Goal: Information Seeking & Learning: Learn about a topic

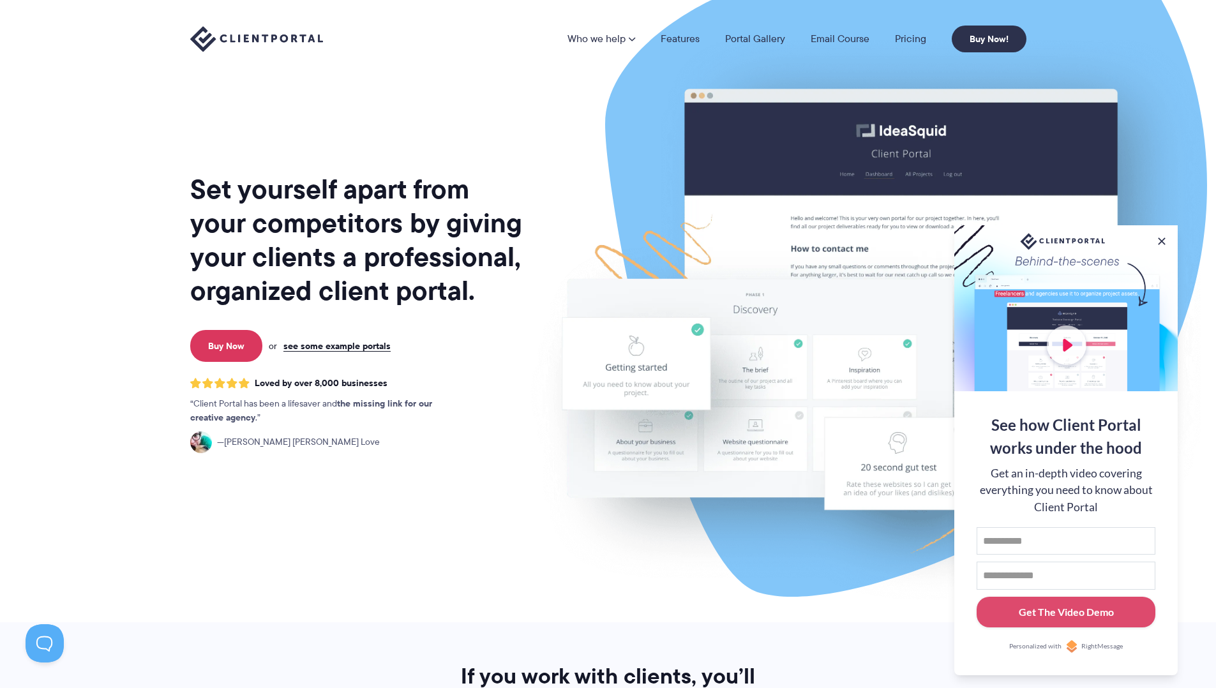
click at [690, 47] on nav "Who we help Who we help View pricing Agencies See how Client Portal can help gi…" at bounding box center [797, 39] width 459 height 27
click at [688, 43] on link "Features" at bounding box center [680, 39] width 39 height 10
click at [685, 39] on link "Features" at bounding box center [680, 39] width 39 height 10
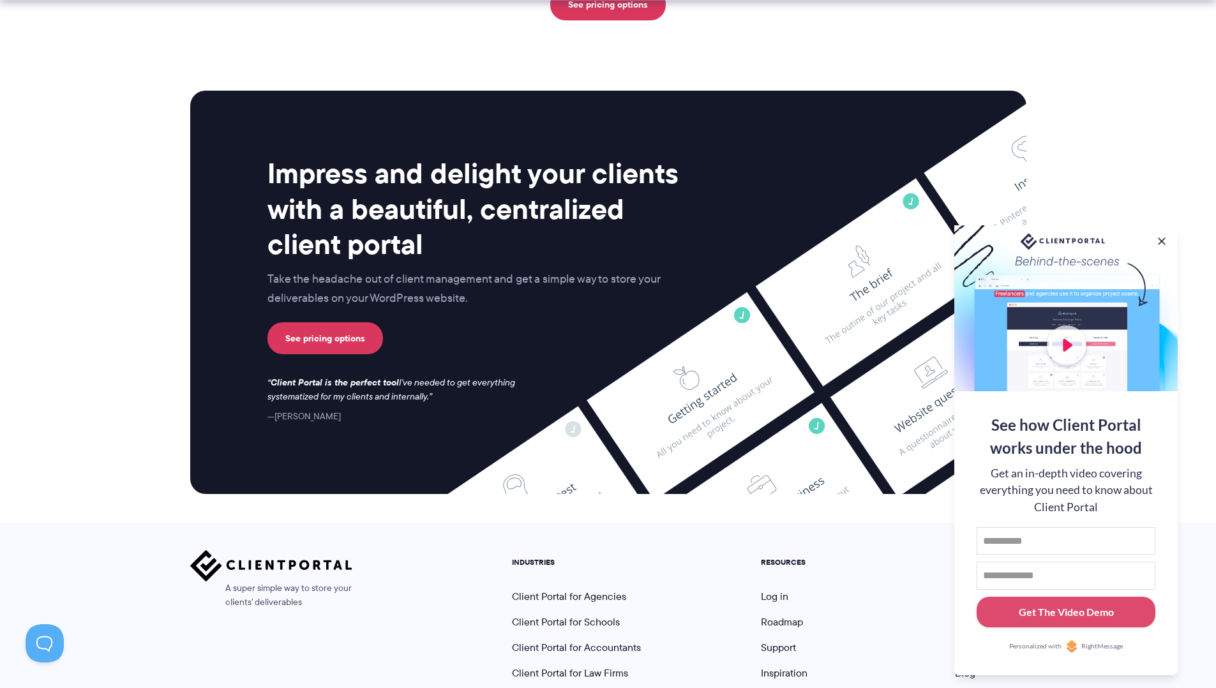
scroll to position [3260, 0]
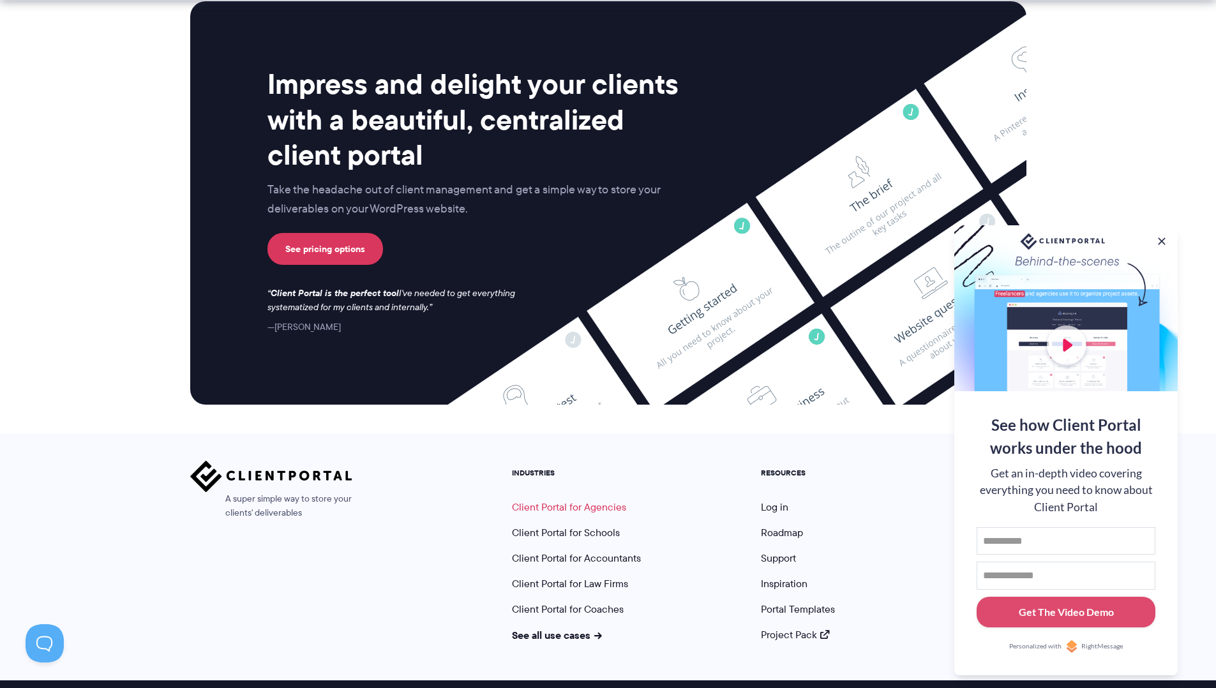
click at [580, 500] on link "Client Portal for Agencies" at bounding box center [569, 507] width 114 height 15
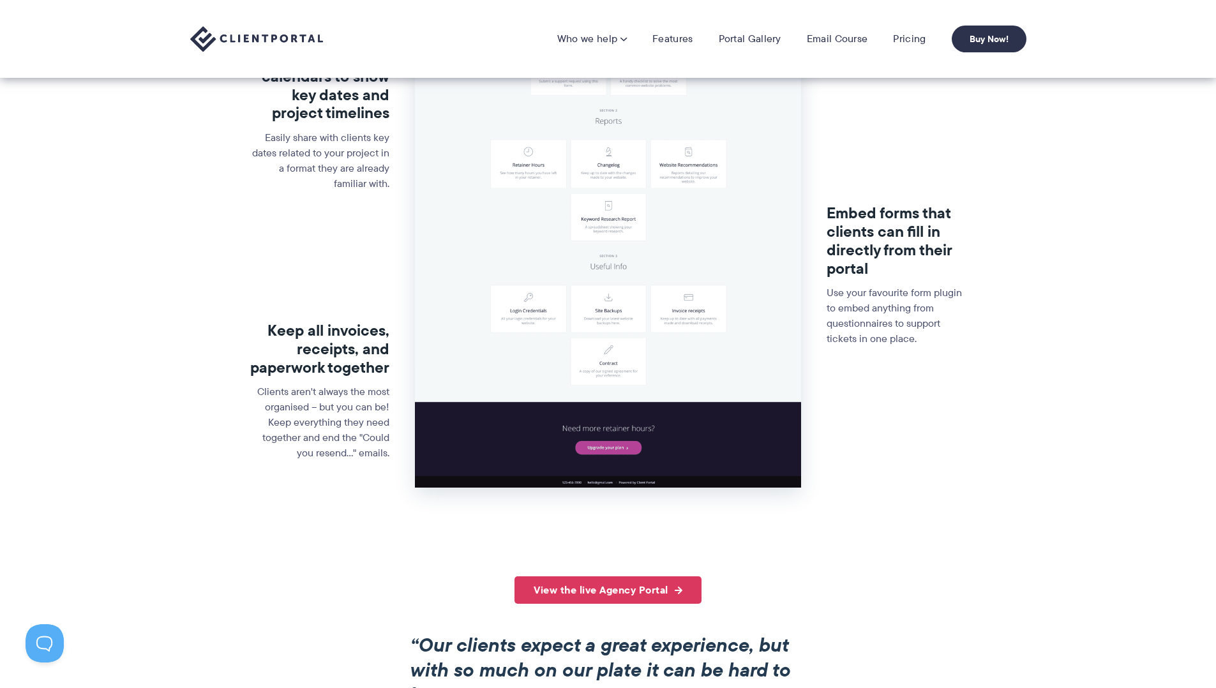
scroll to position [338, 0]
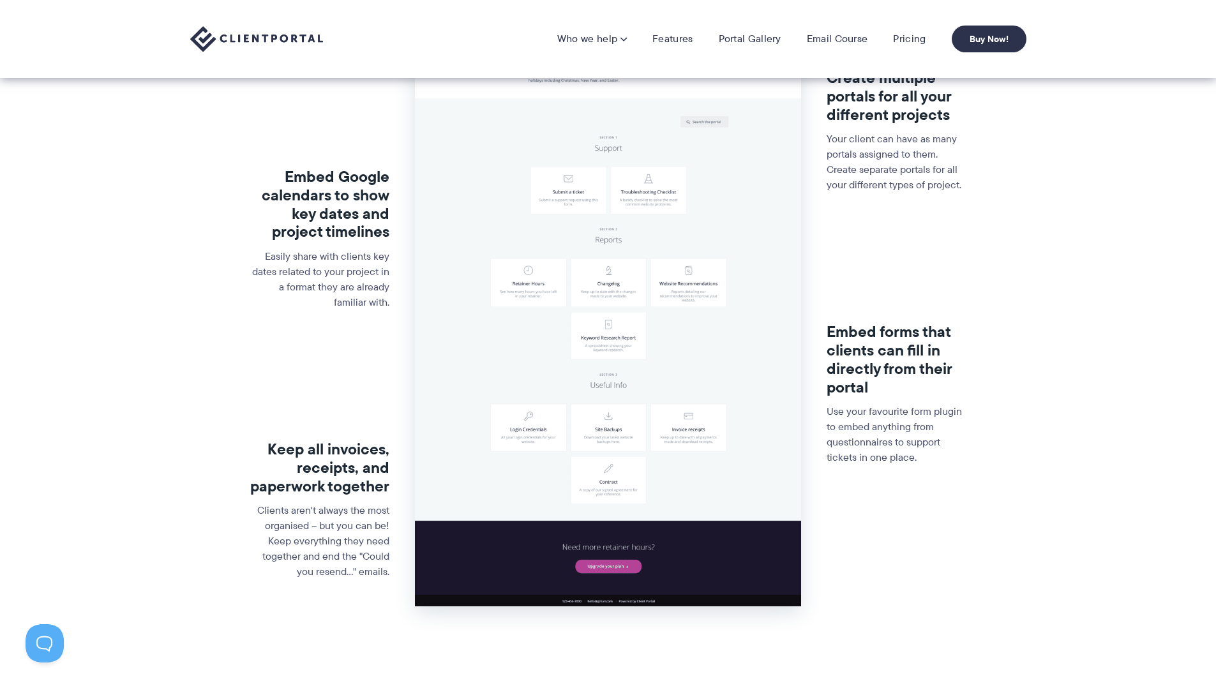
click at [525, 285] on img at bounding box center [608, 227] width 386 height 760
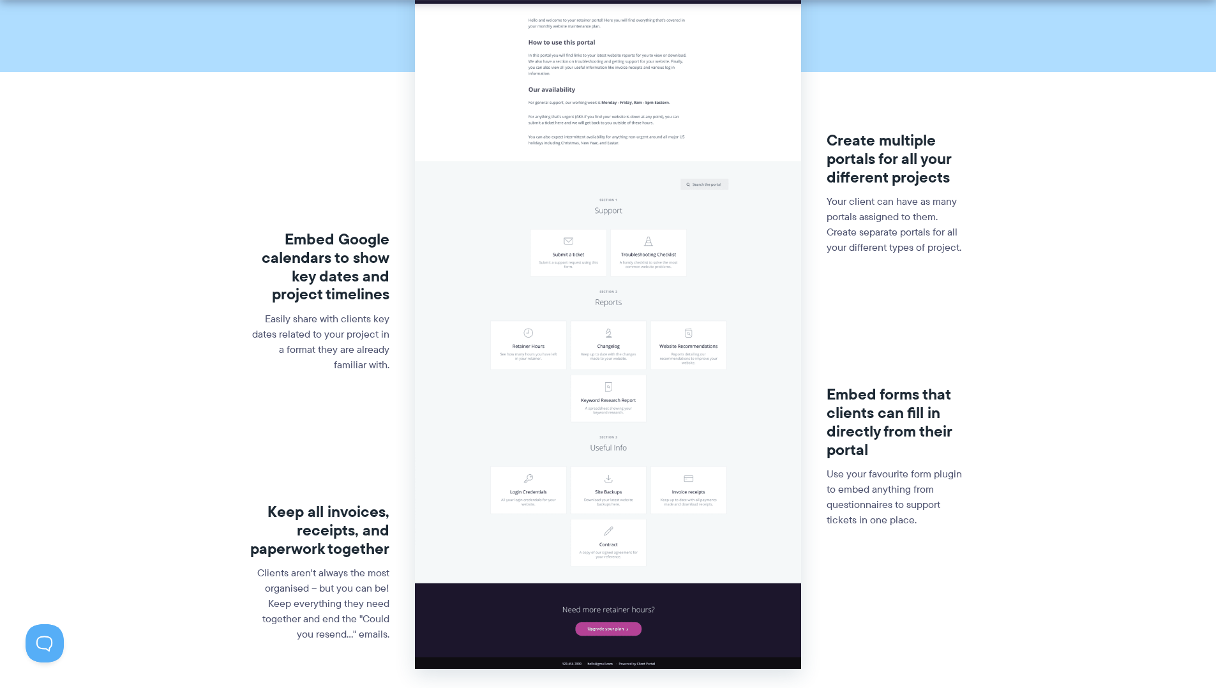
scroll to position [233, 0]
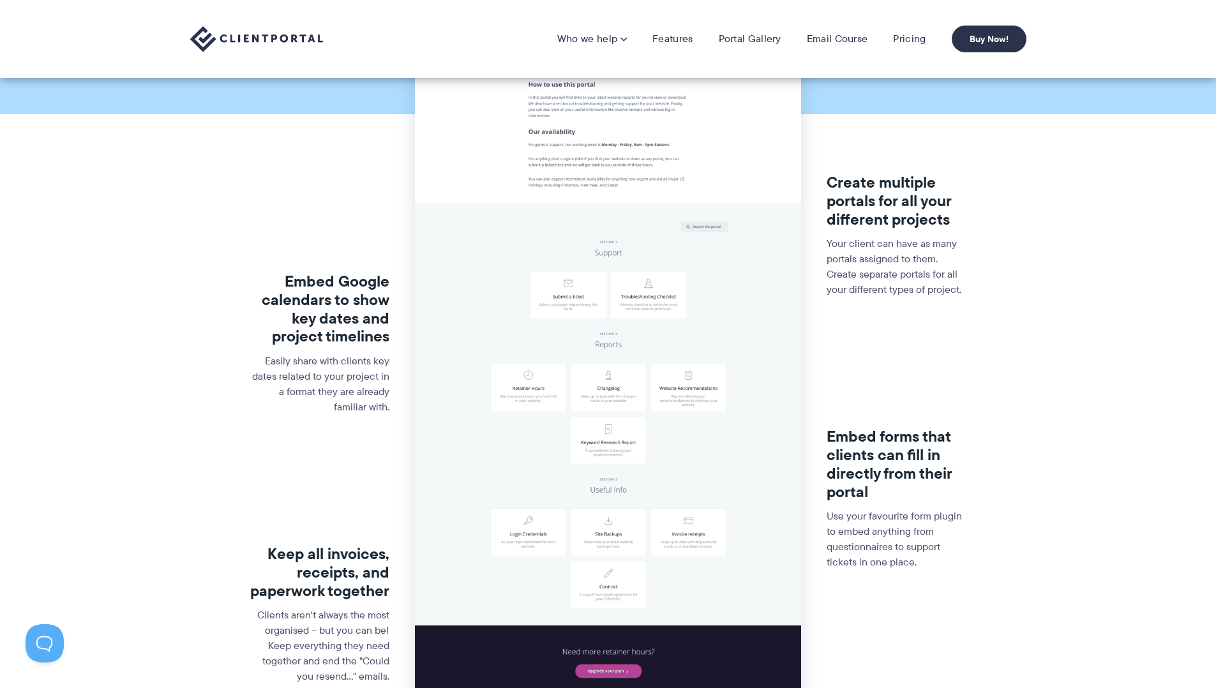
click at [245, 38] on img at bounding box center [256, 39] width 133 height 26
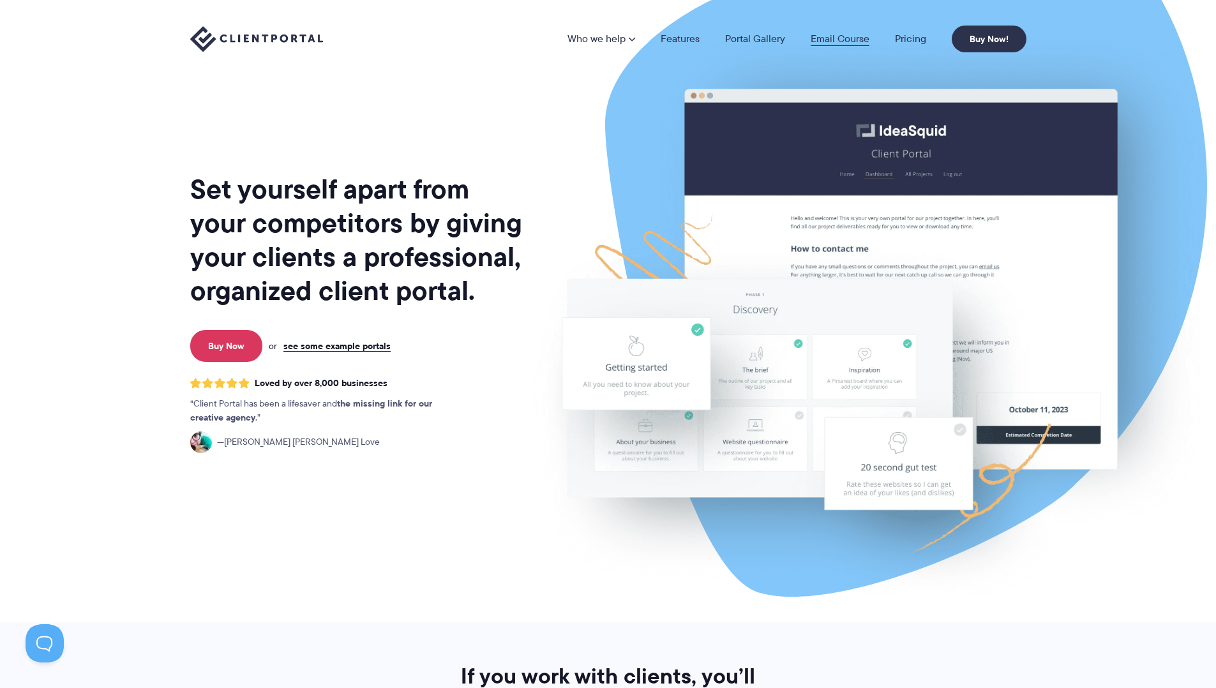
click at [815, 41] on link "Email Course" at bounding box center [840, 39] width 59 height 10
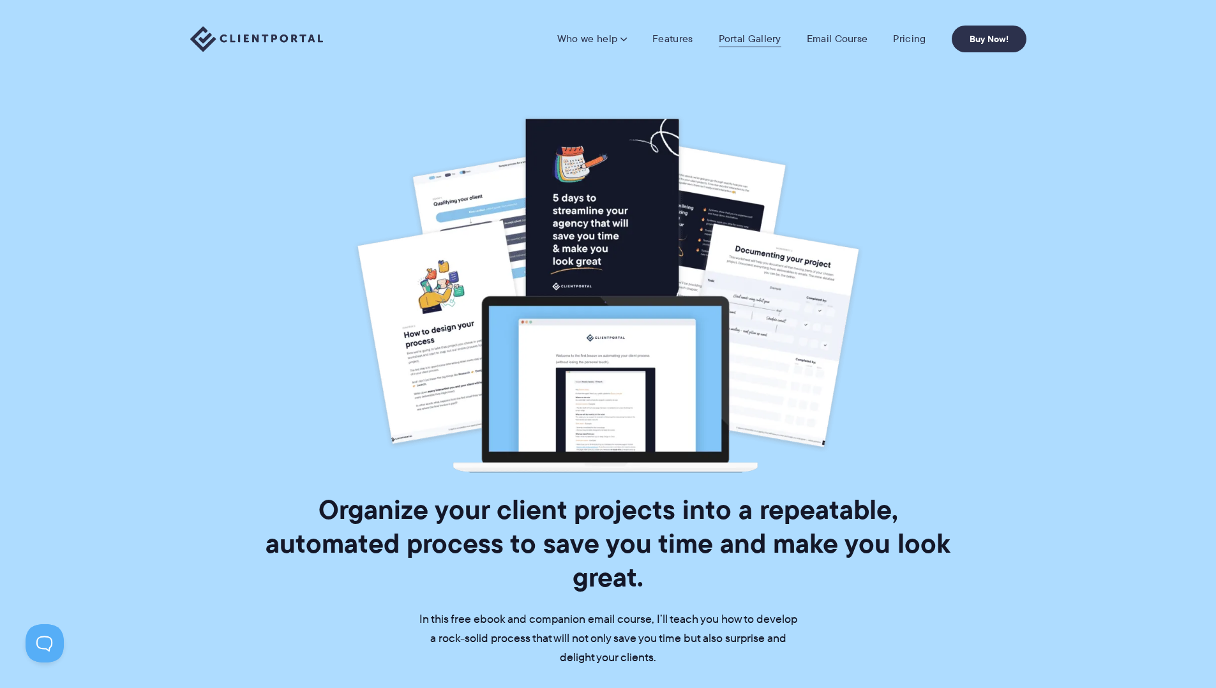
click at [735, 36] on link "Portal Gallery" at bounding box center [750, 39] width 63 height 13
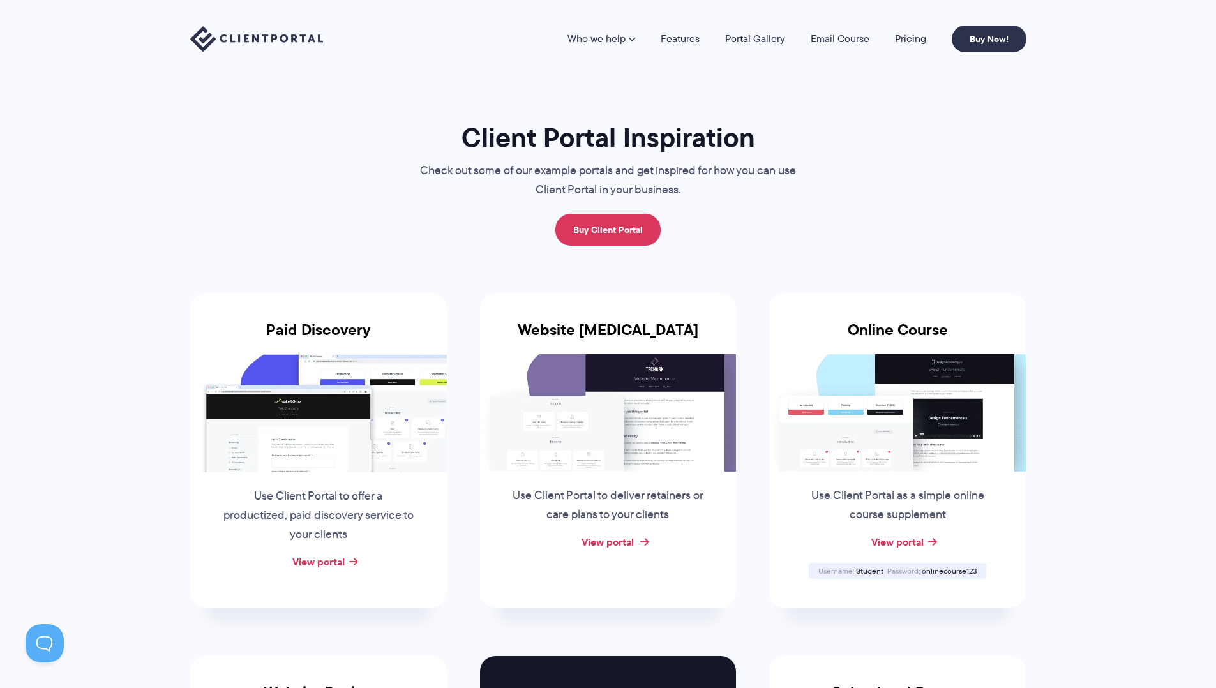
click at [609, 539] on link "View portal" at bounding box center [608, 541] width 52 height 15
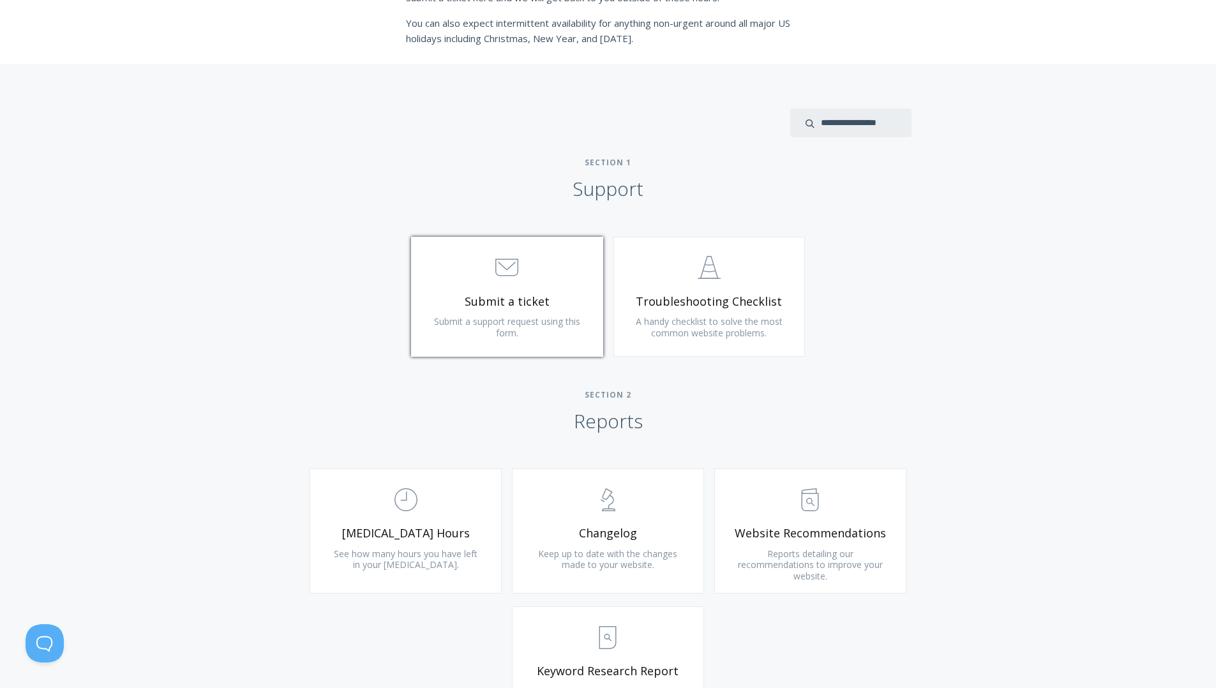
scroll to position [463, 0]
click at [423, 503] on span ".st0{fill:none;stroke:#000000;stroke-width:2;stroke-miterlimit:10;} Untitled-18" at bounding box center [405, 498] width 153 height 39
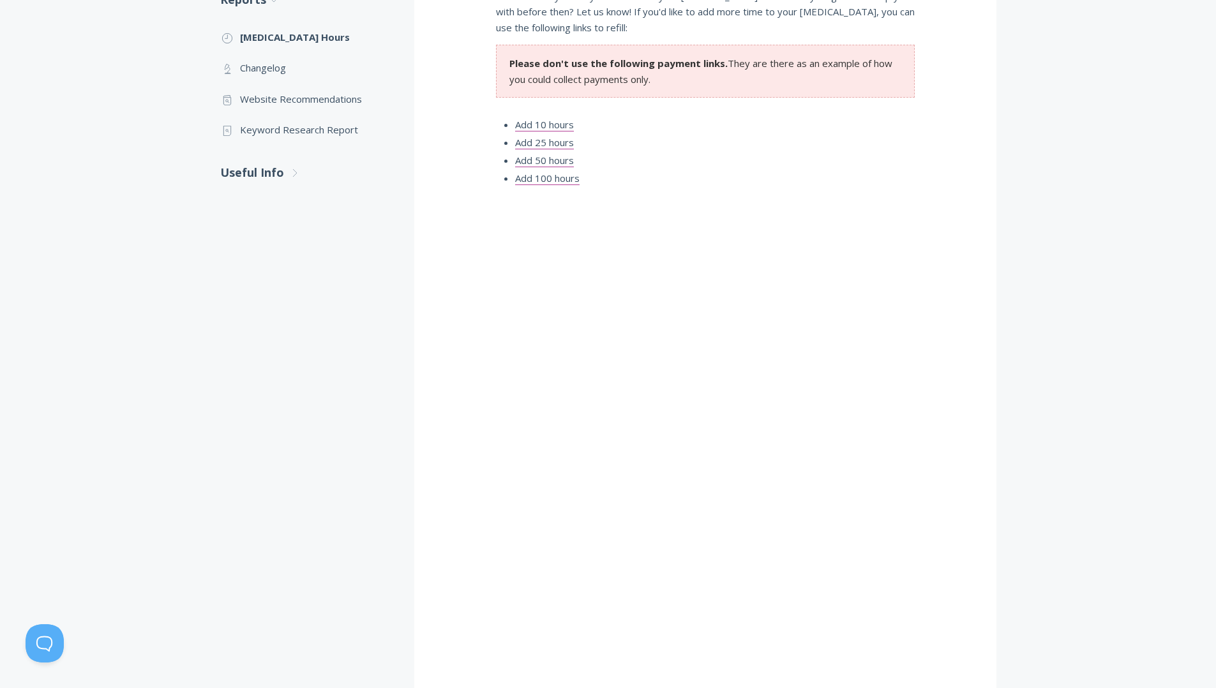
scroll to position [331, 0]
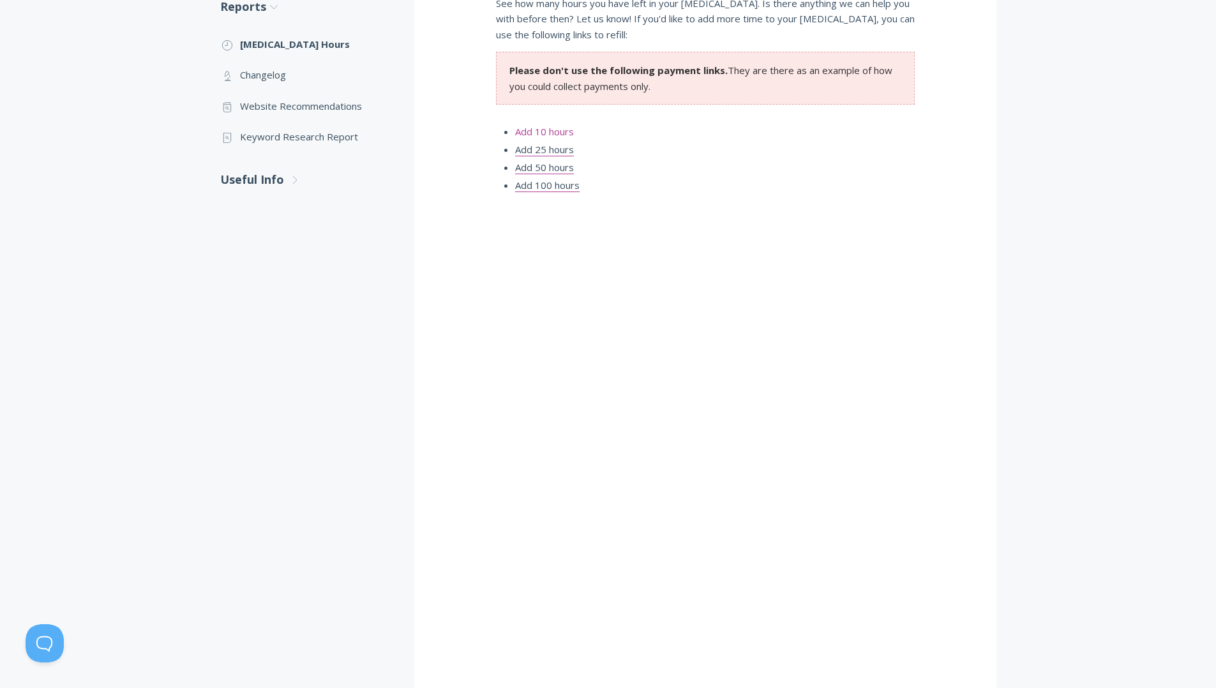
click at [536, 134] on link "Add 10 hours" at bounding box center [544, 131] width 59 height 13
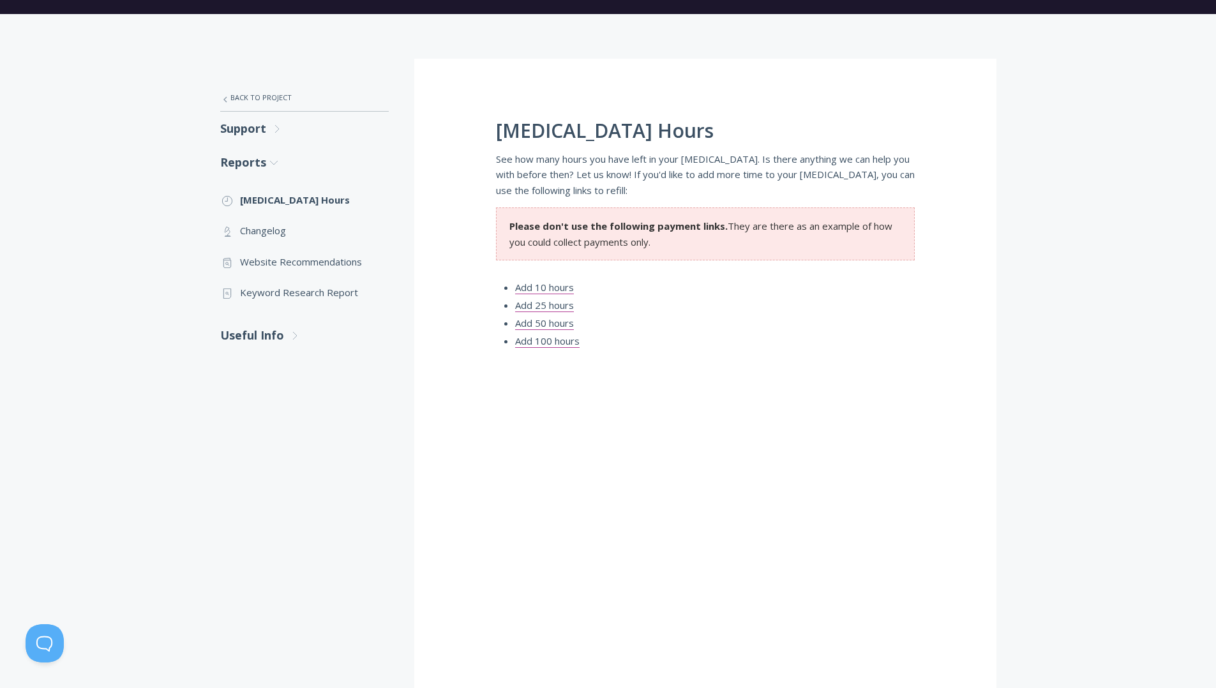
scroll to position [177, 0]
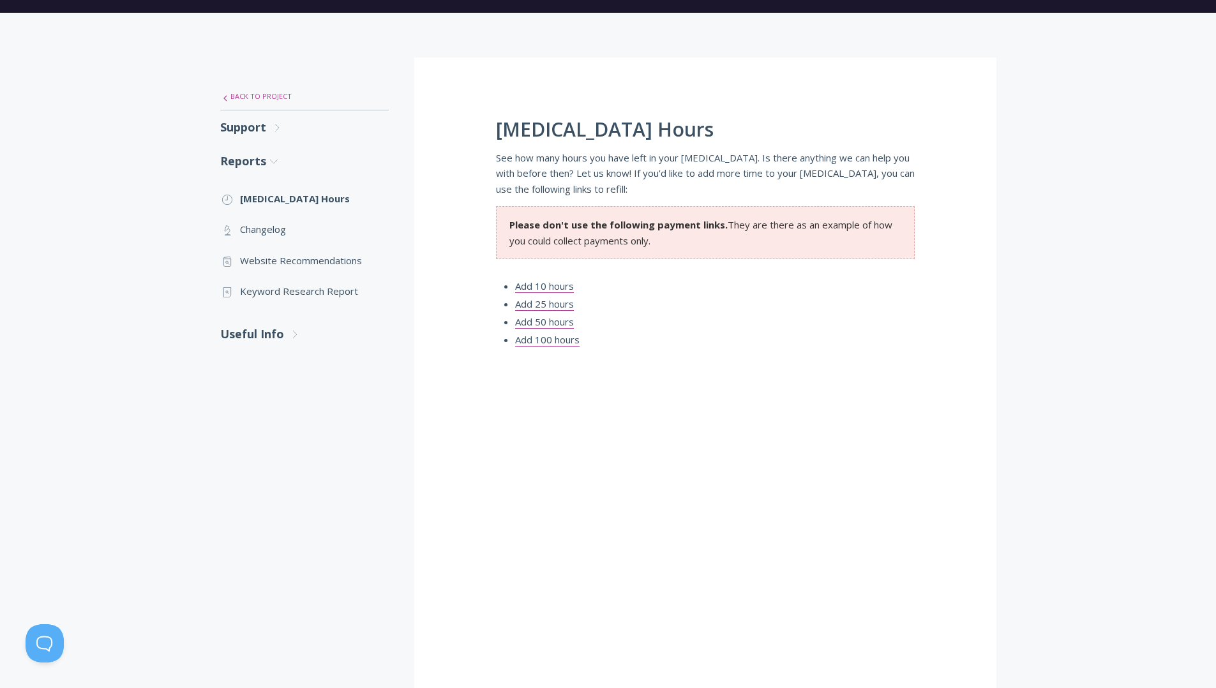
click at [260, 100] on link ".st0{fill:none;stroke:#000000;stroke-width:2;stroke-miterlimit:10;} Untitled-27…" at bounding box center [304, 96] width 169 height 27
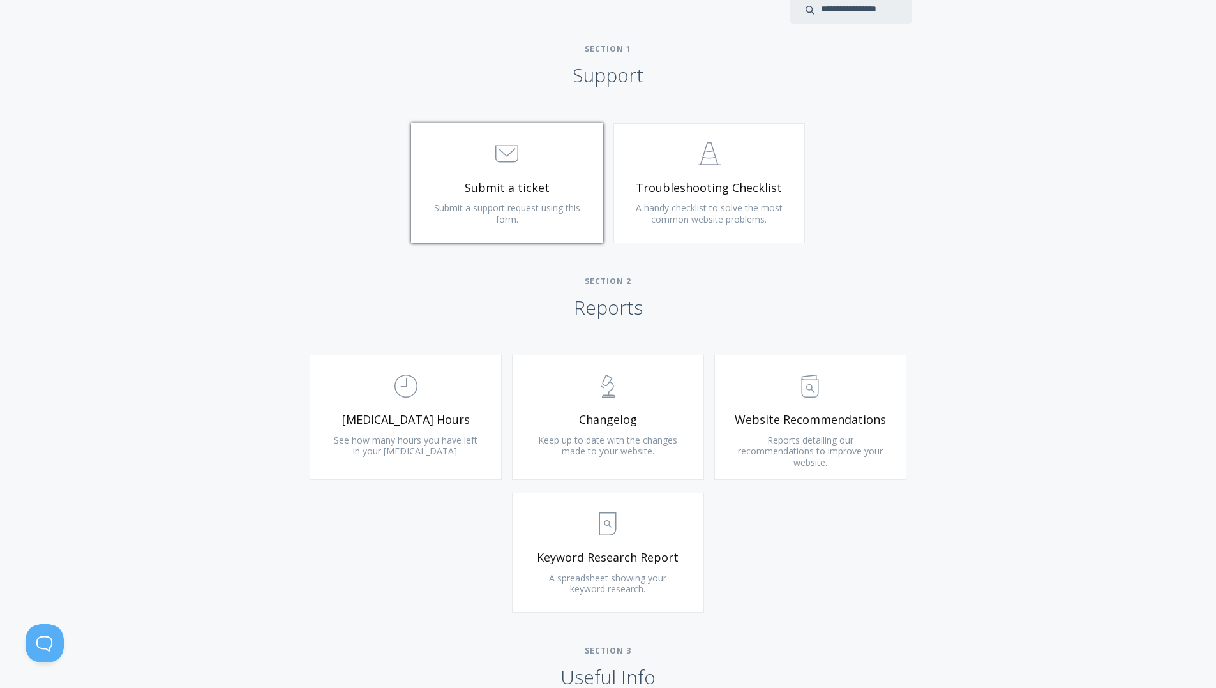
scroll to position [575, 0]
click at [543, 175] on link ".st0{fill:none;stroke:#000000;stroke-width:2;stroke-miterlimit:10;} 3. Communic…" at bounding box center [507, 184] width 192 height 120
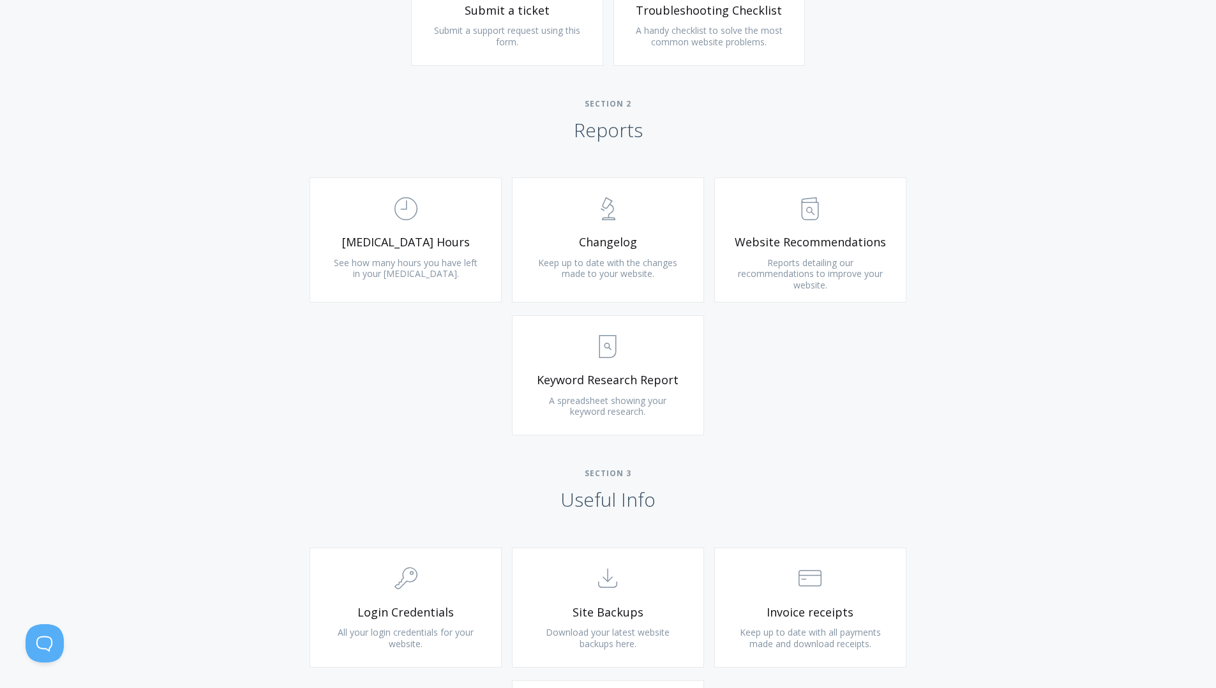
scroll to position [762, 0]
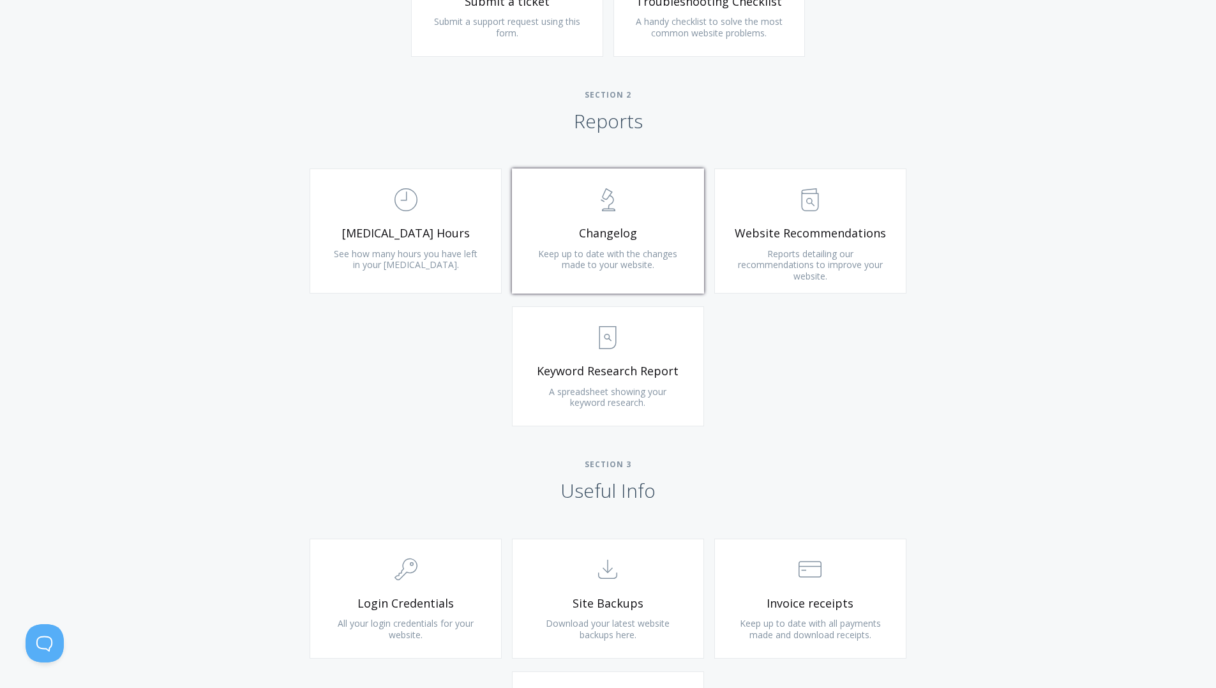
click at [585, 232] on span "Changelog" at bounding box center [608, 233] width 153 height 15
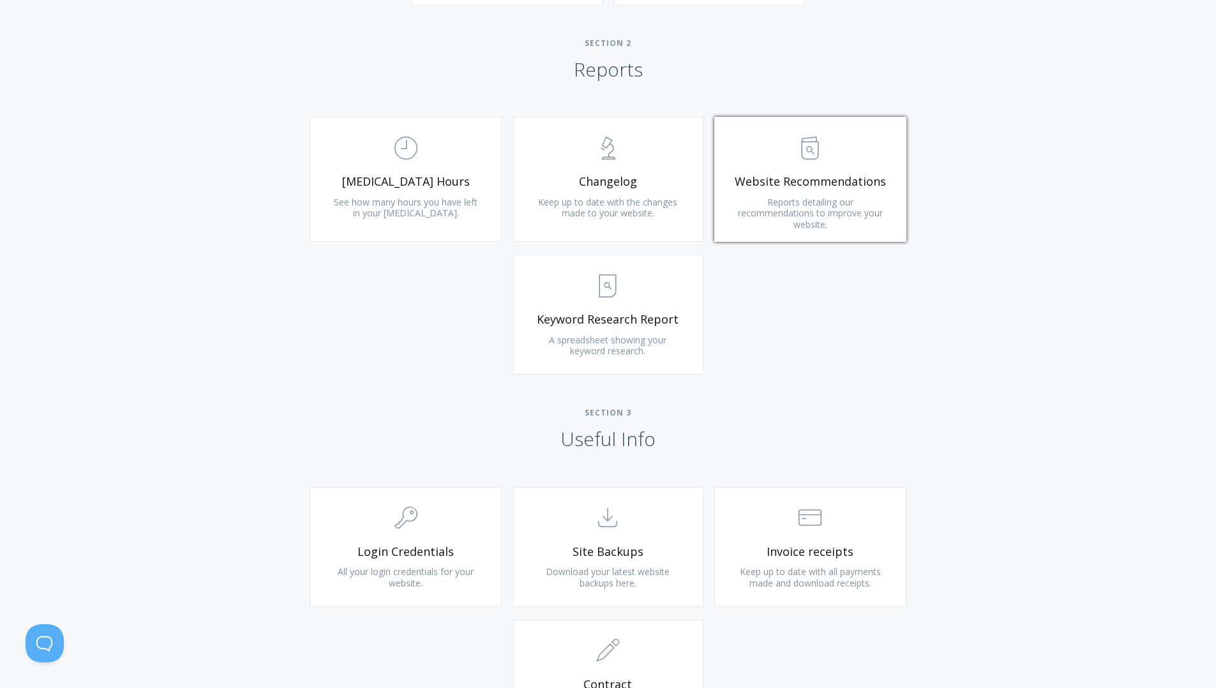
scroll to position [816, 0]
click at [764, 220] on link ".st0{fill:none;stroke:#000000;stroke-width:2;stroke-miterlimit:10;} Untitled-13…" at bounding box center [810, 176] width 192 height 125
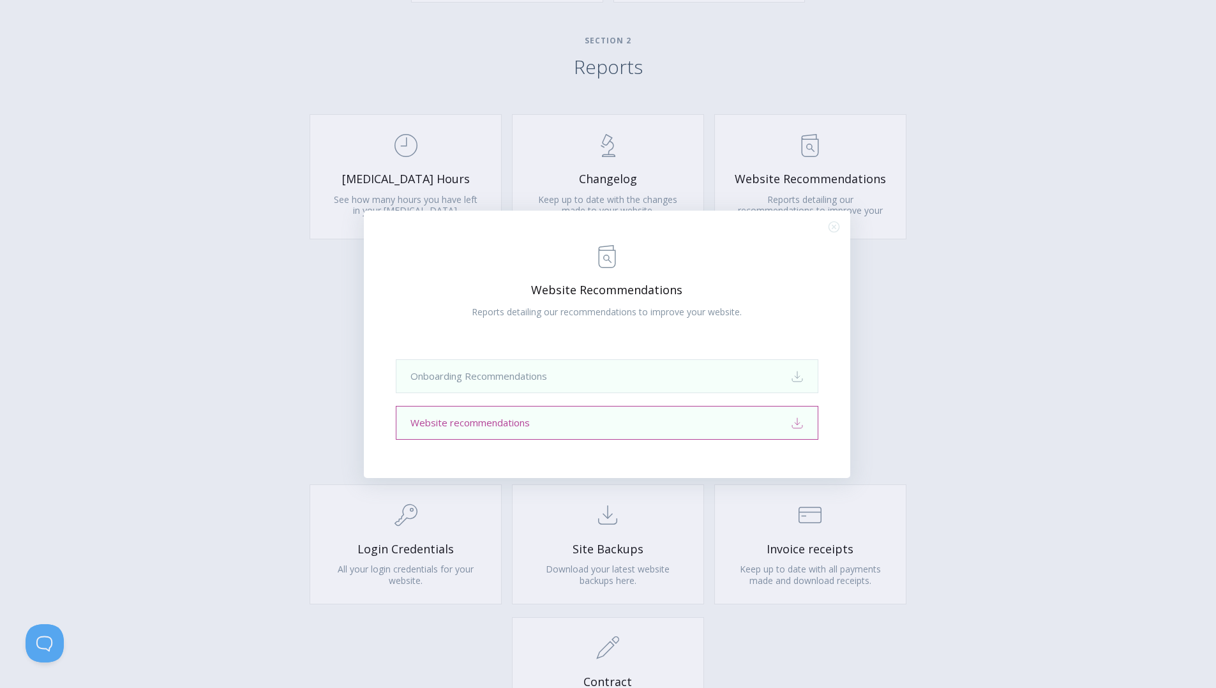
click at [527, 408] on link "Website recommendations Download" at bounding box center [607, 423] width 423 height 34
click at [1011, 280] on div ".st0{fill:none;stroke:#000000;stroke-width:2;stroke-miterlimit:10;} Untitled-13…" at bounding box center [608, 344] width 1216 height 688
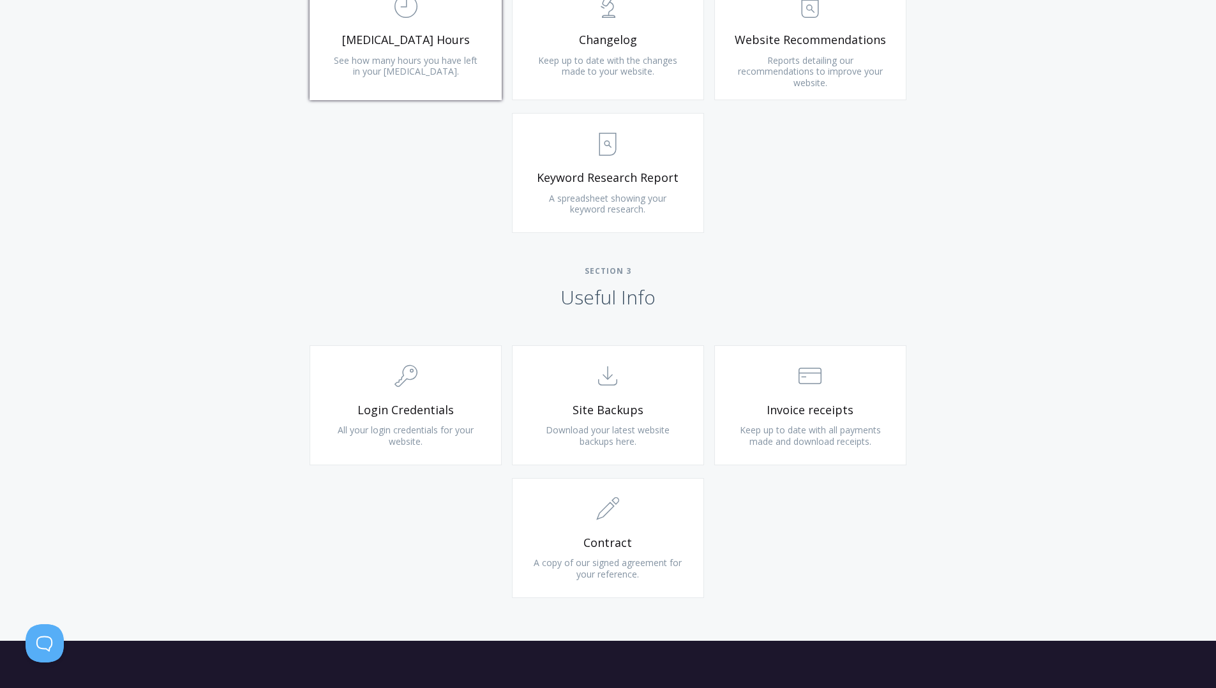
scroll to position [1056, 0]
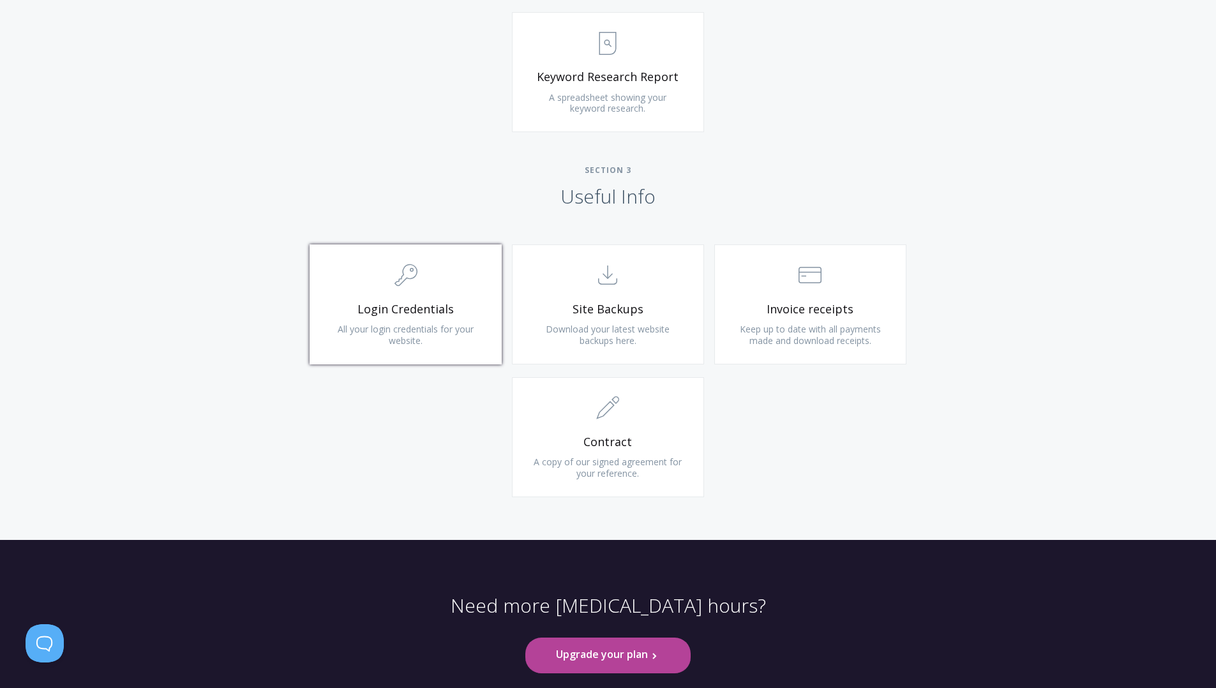
click at [404, 264] on icon ".cls-1{fill:none;stroke:#000;stroke-miterlimit:10;stroke-width:2px;} 1. General" at bounding box center [406, 275] width 23 height 23
click at [403, 290] on span ".cls-1{fill:none;stroke:#000;stroke-miterlimit:10;stroke-width:2px;} 1. General" at bounding box center [405, 276] width 153 height 39
click at [547, 297] on link ".st0{fill:none;stroke:#000000;stroke-width:2;stroke-miterlimit:10;} Untitled-15…" at bounding box center [608, 304] width 192 height 120
click at [764, 295] on link ".st0{fill:none;stroke:#000000;stroke-width:2;stroke-miterlimit:10;} Financial I…" at bounding box center [810, 304] width 192 height 120
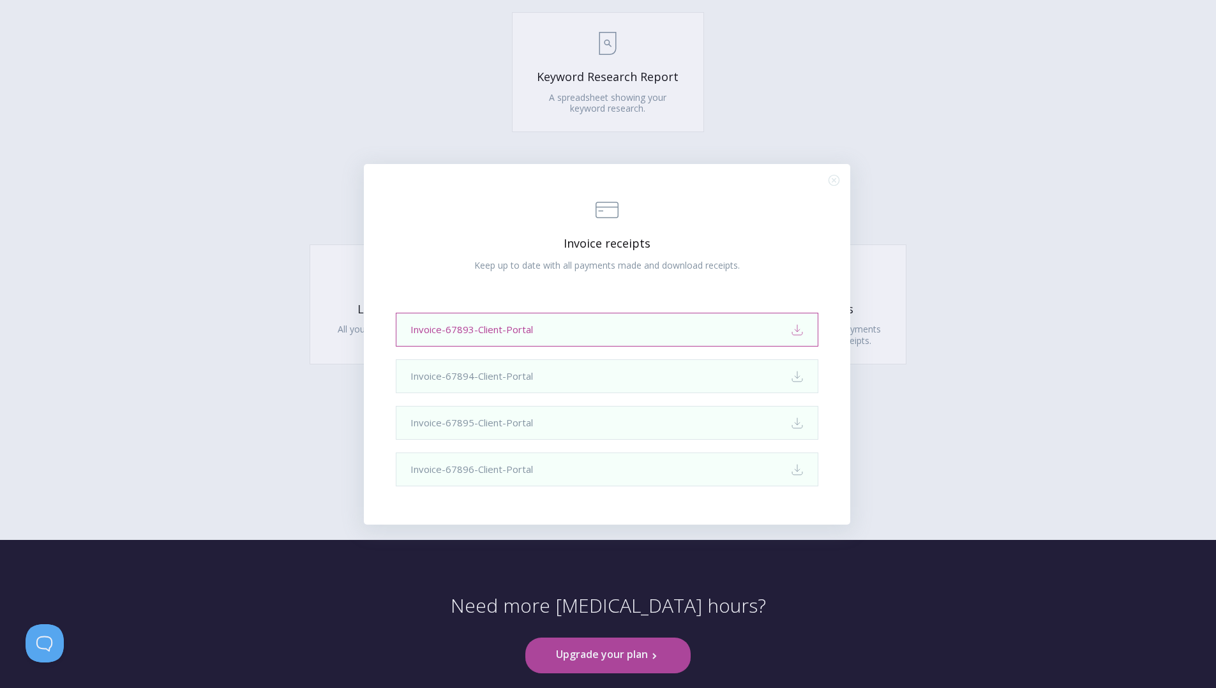
click at [749, 322] on link "Invoice-67893-Client-Portal Download" at bounding box center [607, 330] width 423 height 34
click at [832, 179] on line "Close (Press escape to close)" at bounding box center [834, 180] width 4 height 4
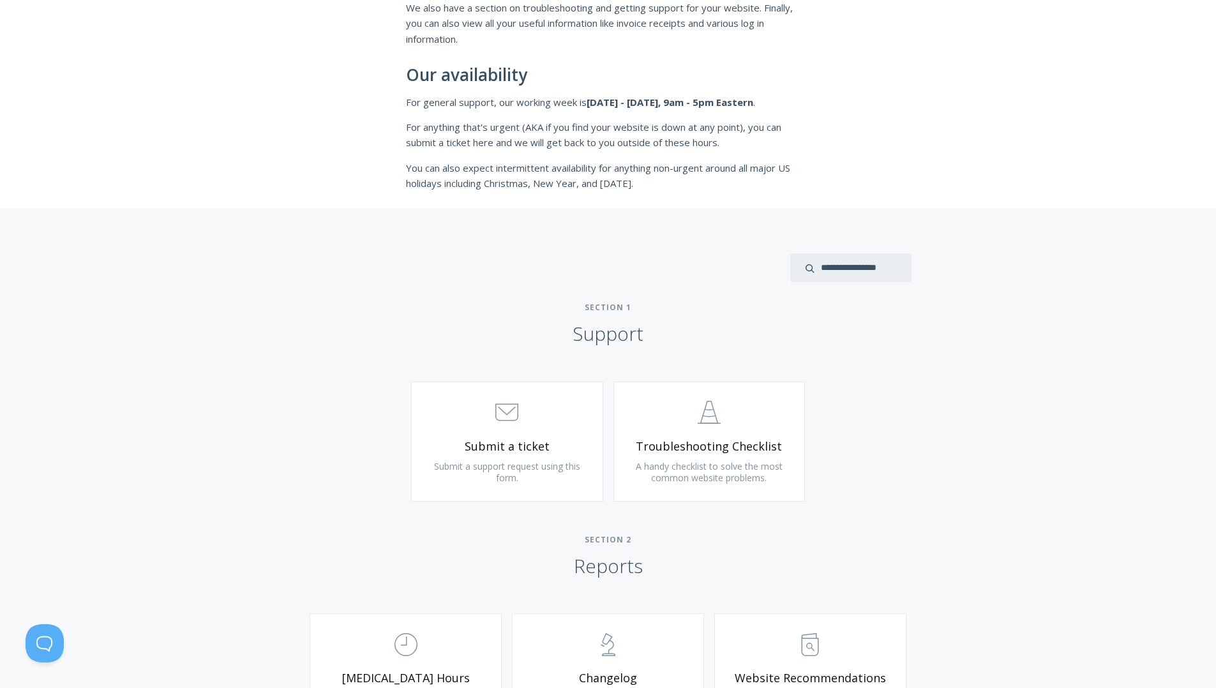
scroll to position [0, 0]
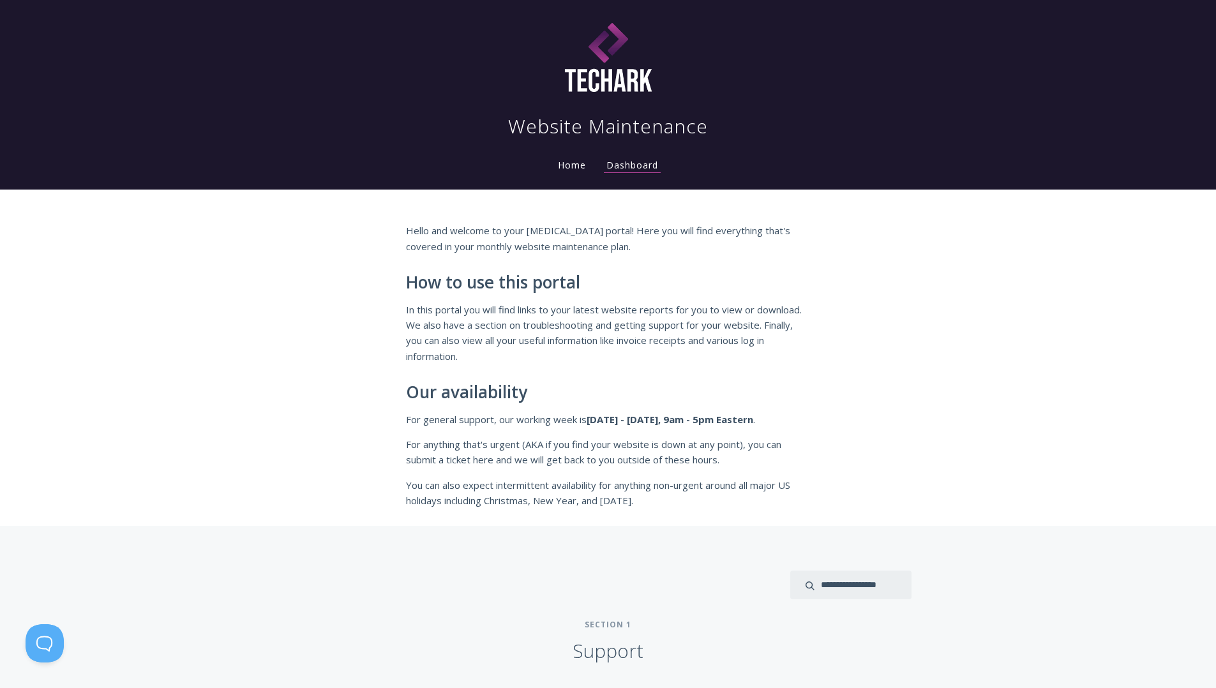
click at [572, 165] on link "Home" at bounding box center [571, 165] width 33 height 12
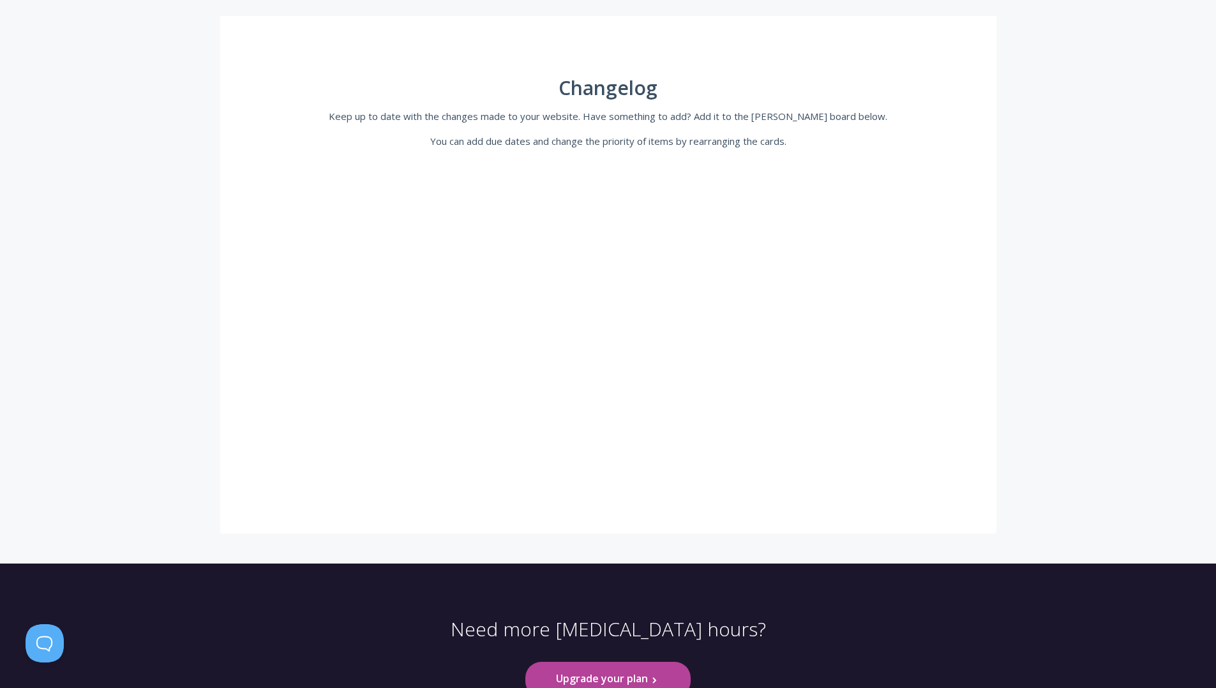
scroll to position [217, 0]
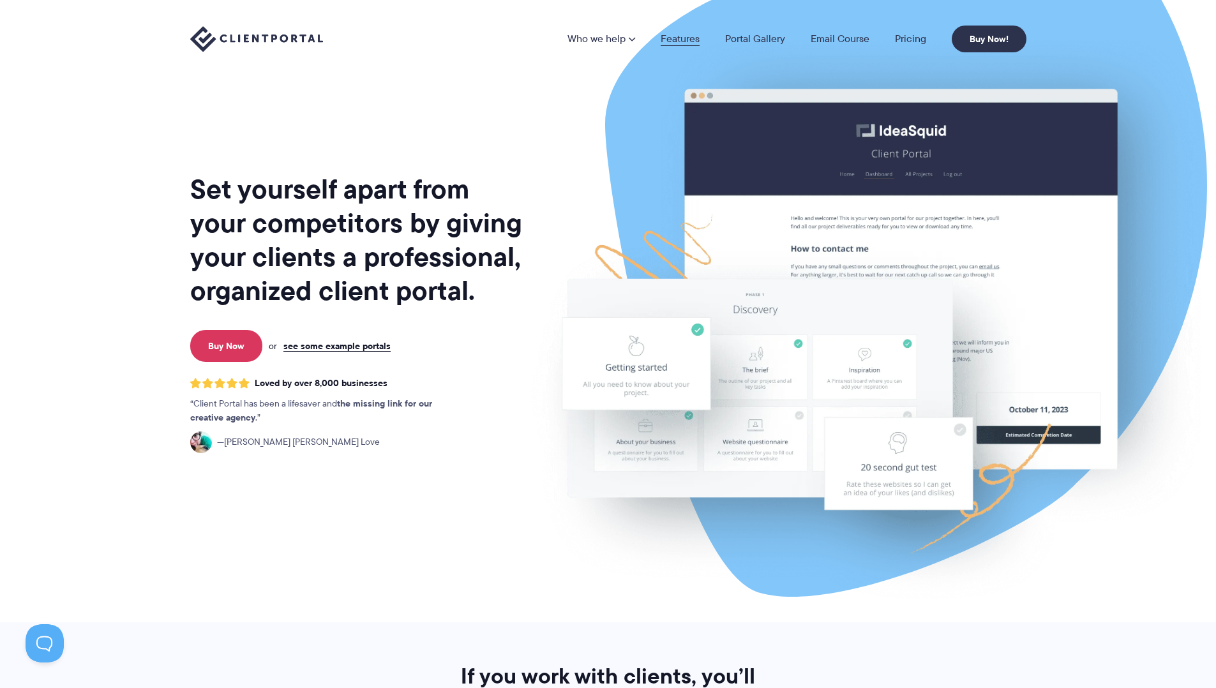
click at [680, 38] on link "Features" at bounding box center [680, 39] width 39 height 10
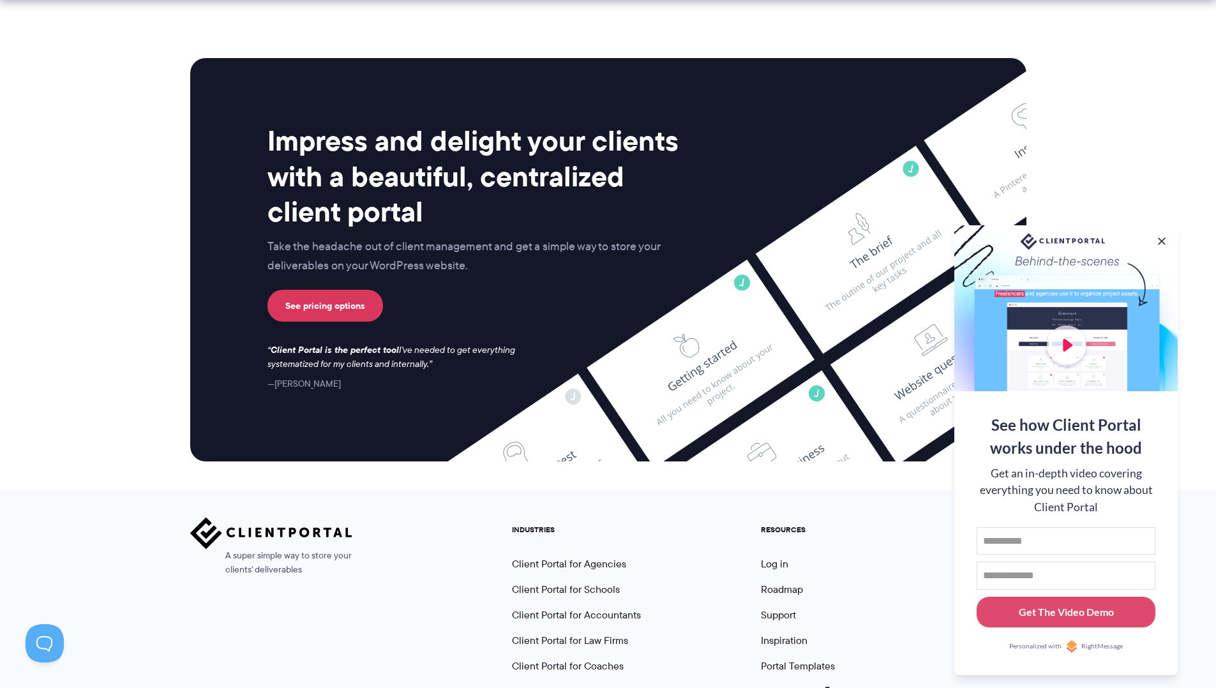
scroll to position [3260, 0]
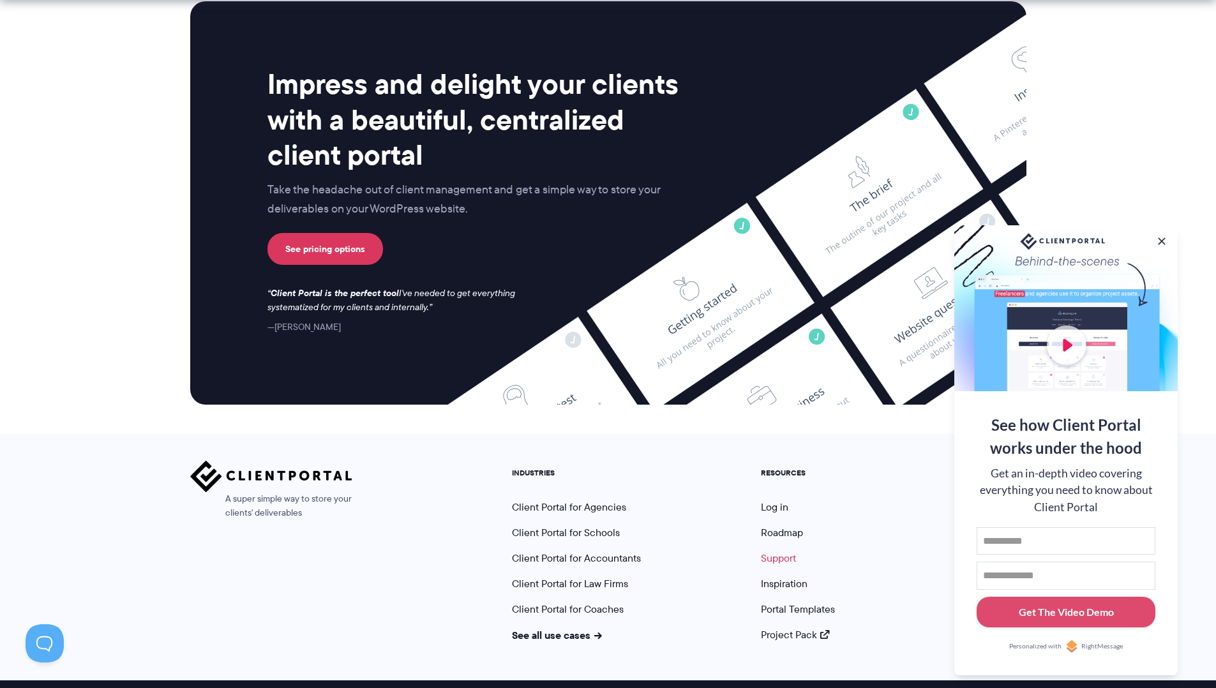
click at [776, 551] on link "Support" at bounding box center [778, 558] width 35 height 15
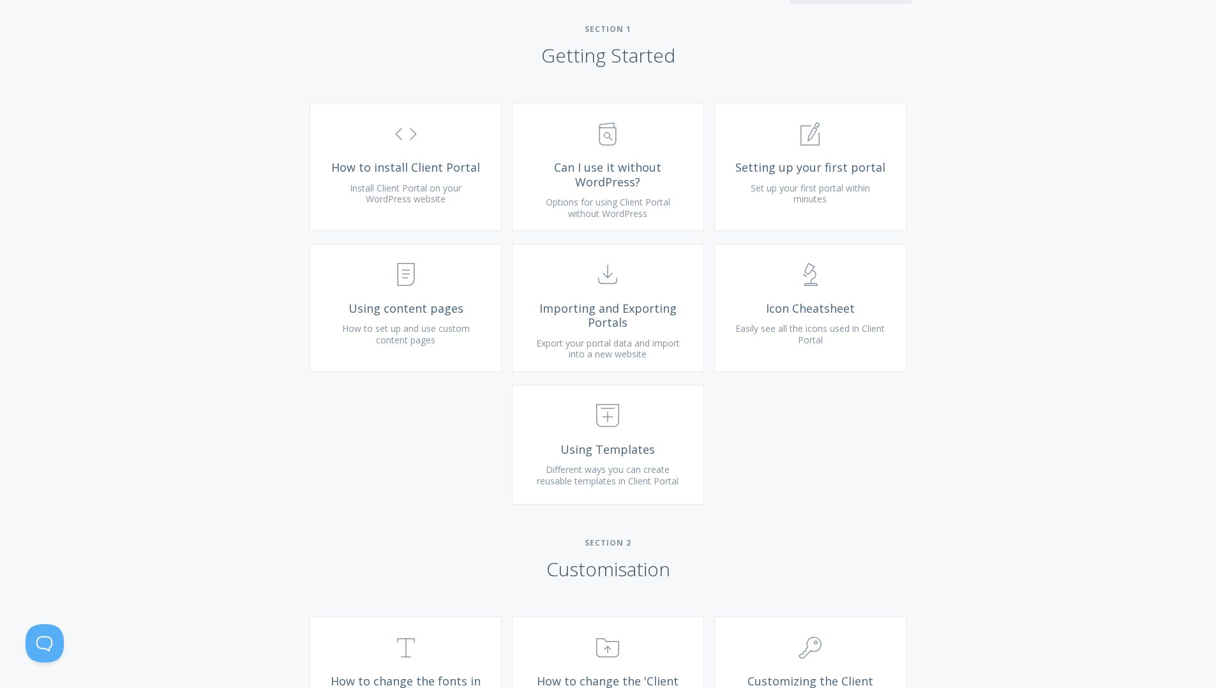
scroll to position [444, 0]
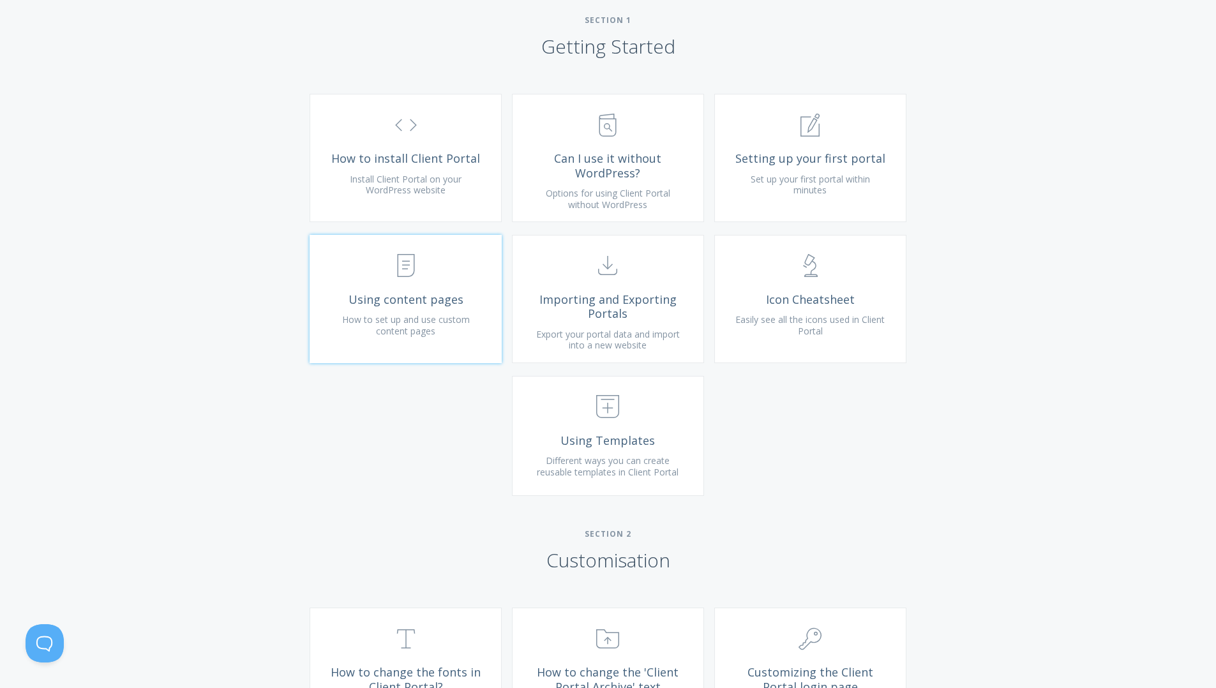
click at [403, 332] on span "How to set up and use custom content pages" at bounding box center [406, 325] width 128 height 24
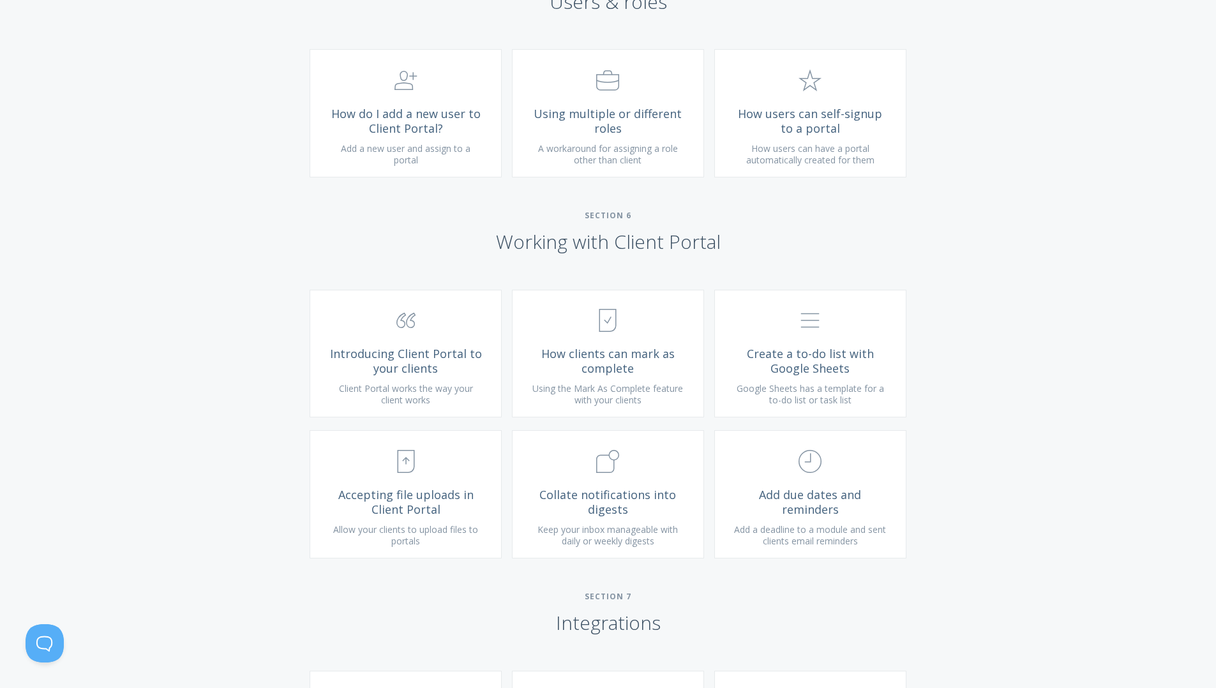
scroll to position [2018, 0]
click at [610, 362] on span "How clients can mark as complete" at bounding box center [608, 359] width 153 height 29
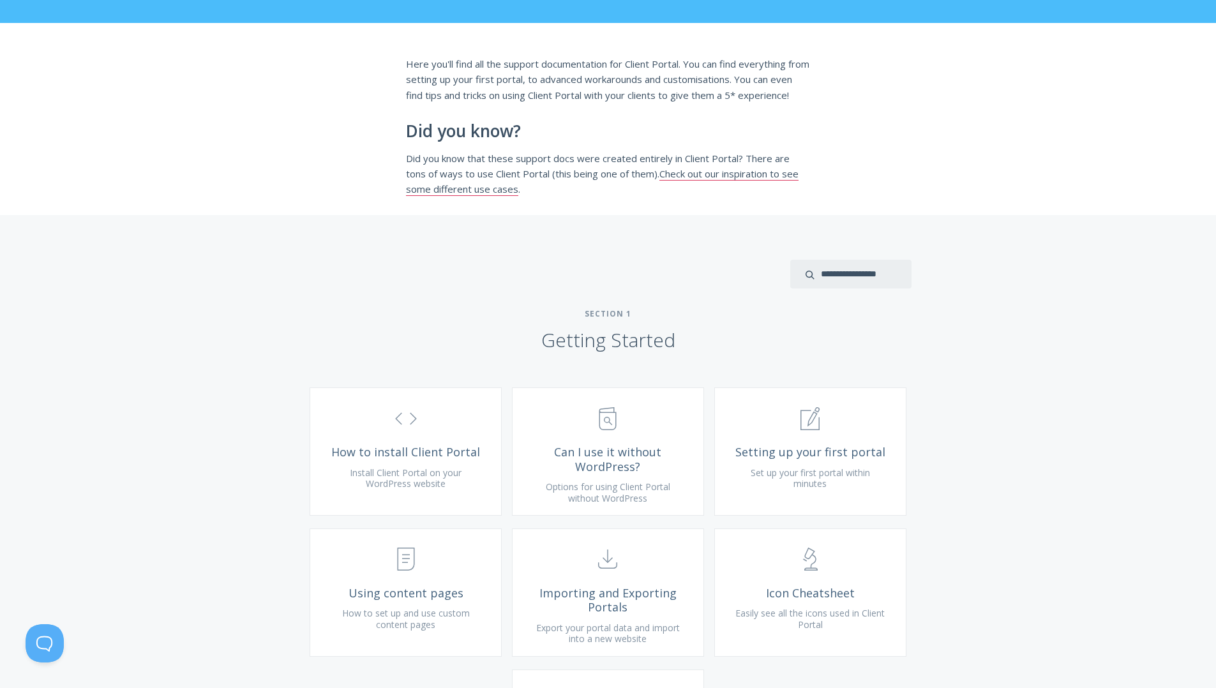
scroll to position [0, 0]
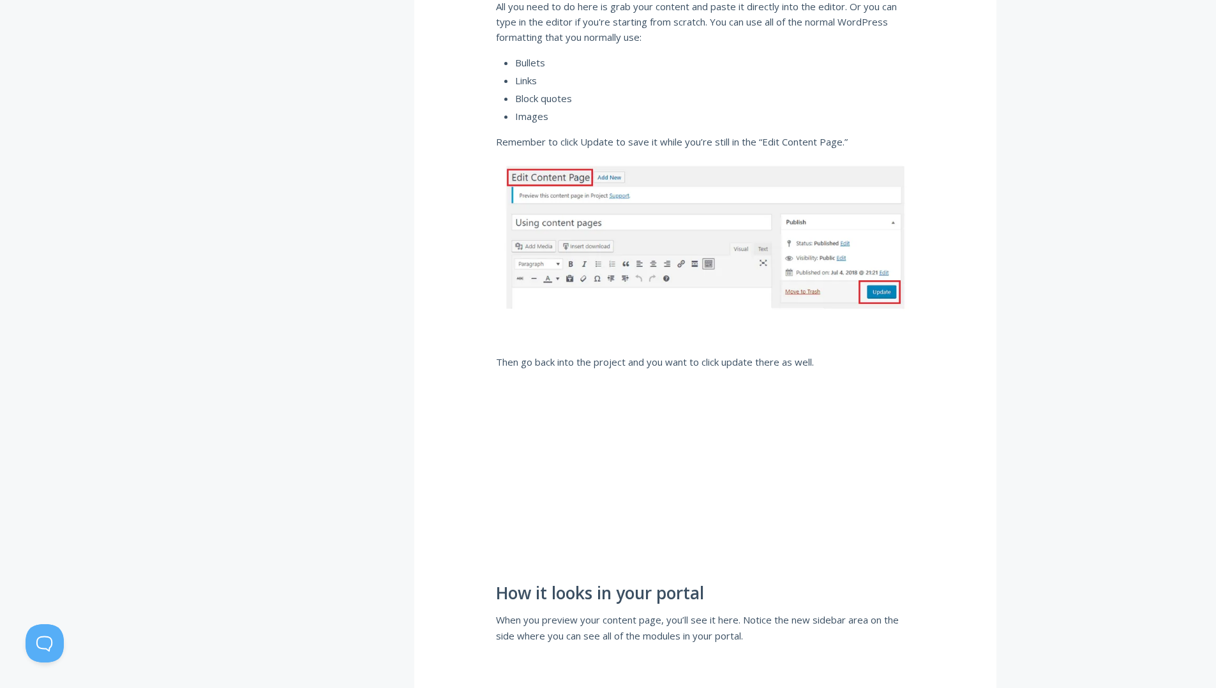
scroll to position [1553, 0]
